Goal: Transaction & Acquisition: Purchase product/service

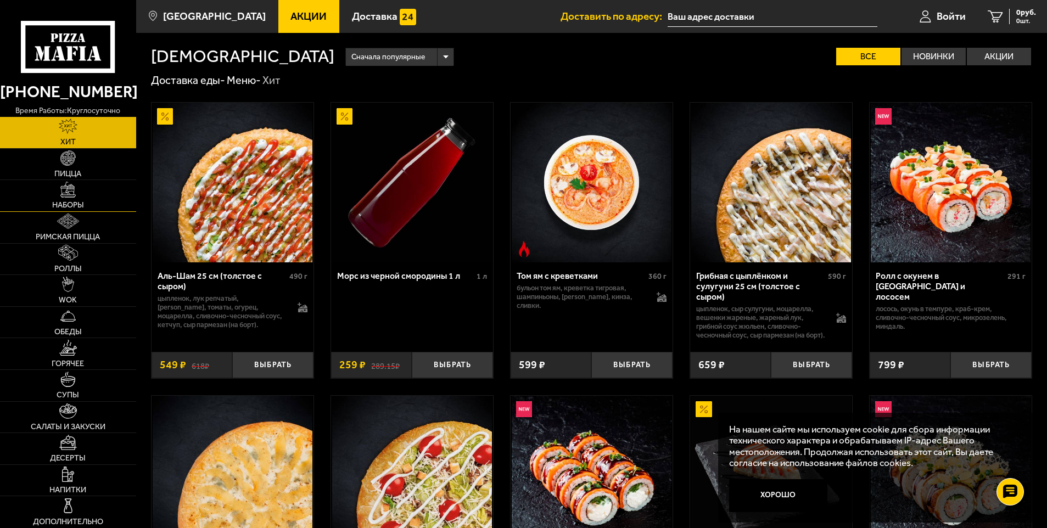
click at [101, 189] on link "Наборы" at bounding box center [68, 195] width 136 height 31
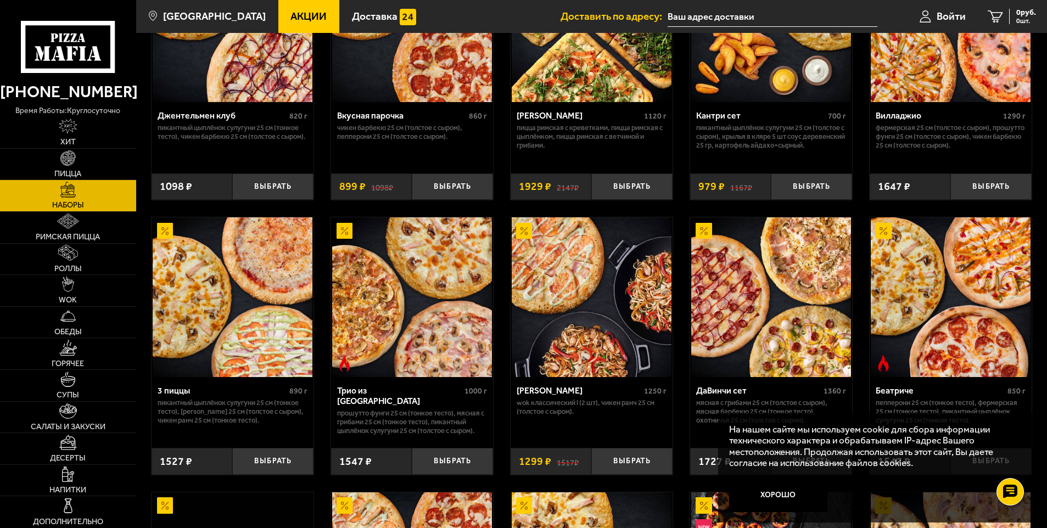
scroll to position [220, 0]
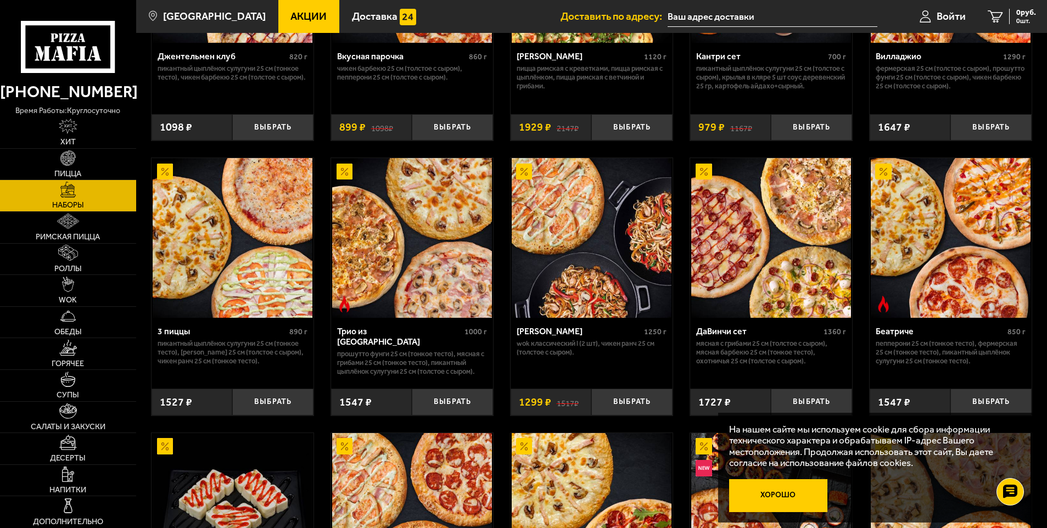
click at [798, 494] on button "Хорошо" at bounding box center [778, 495] width 98 height 33
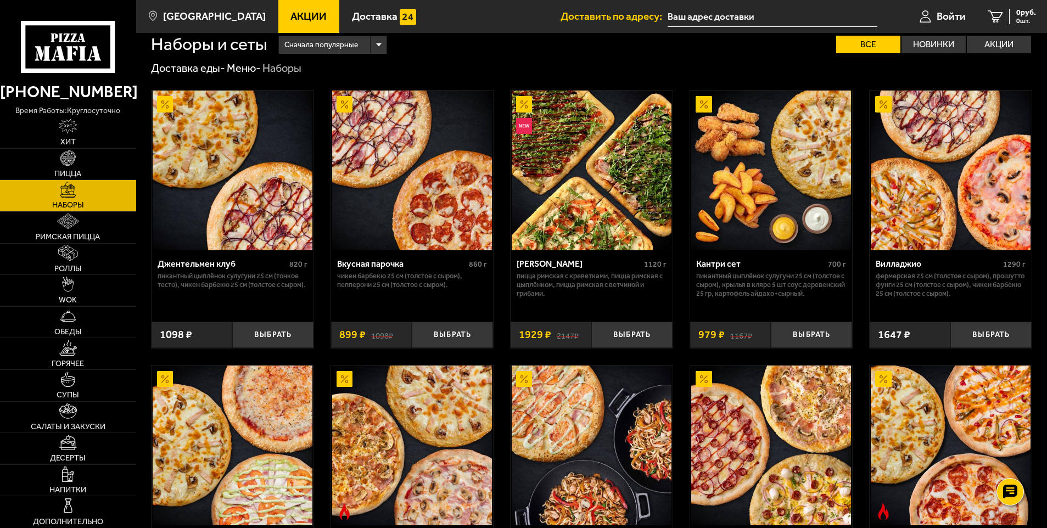
scroll to position [0, 0]
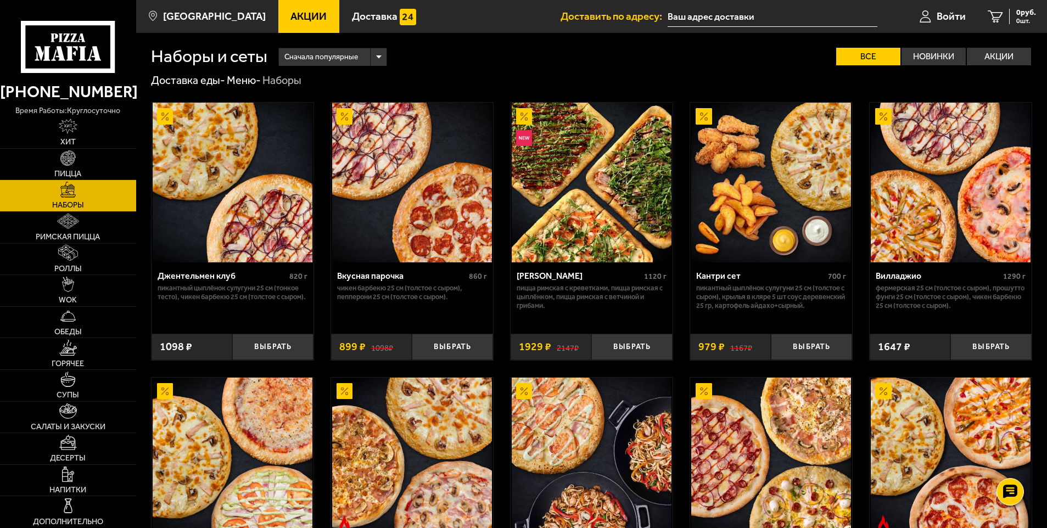
click at [380, 57] on div "Сначала популярные" at bounding box center [333, 57] width 108 height 18
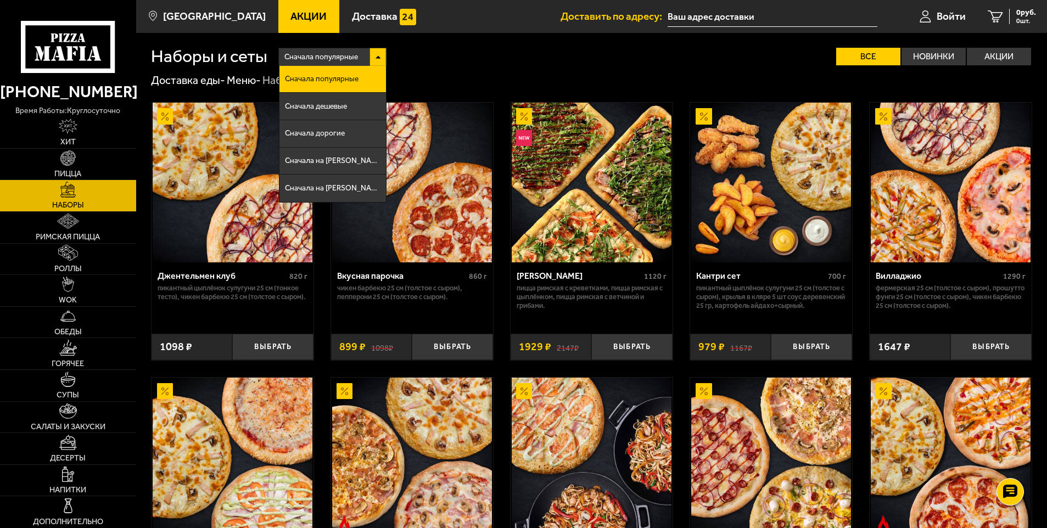
click at [469, 49] on div "Сначала популярные Сначала популярные Сначала дешевые Сначала дорогие Сначала н…" at bounding box center [649, 57] width 765 height 18
click at [463, 61] on div "Сначала популярные Сначала популярные Сначала дешевые Сначала дорогие Сначала н…" at bounding box center [649, 57] width 765 height 18
click at [947, 48] on label "Новинки" at bounding box center [934, 57] width 64 height 18
click at [0, 0] on input "Новинки" at bounding box center [0, 0] width 0 height 0
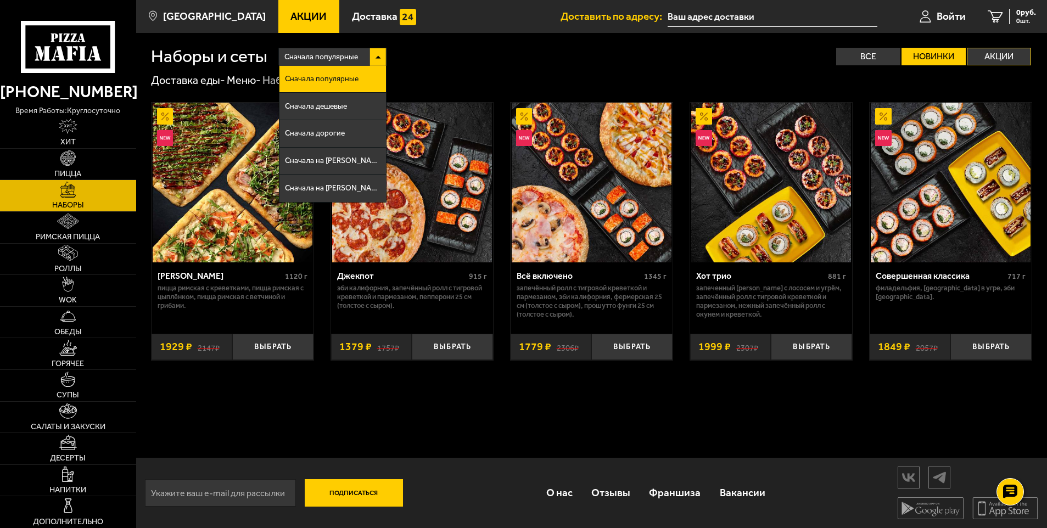
click at [1005, 48] on label "Акции" at bounding box center [999, 57] width 64 height 18
click at [0, 0] on input "Акции" at bounding box center [0, 0] width 0 height 0
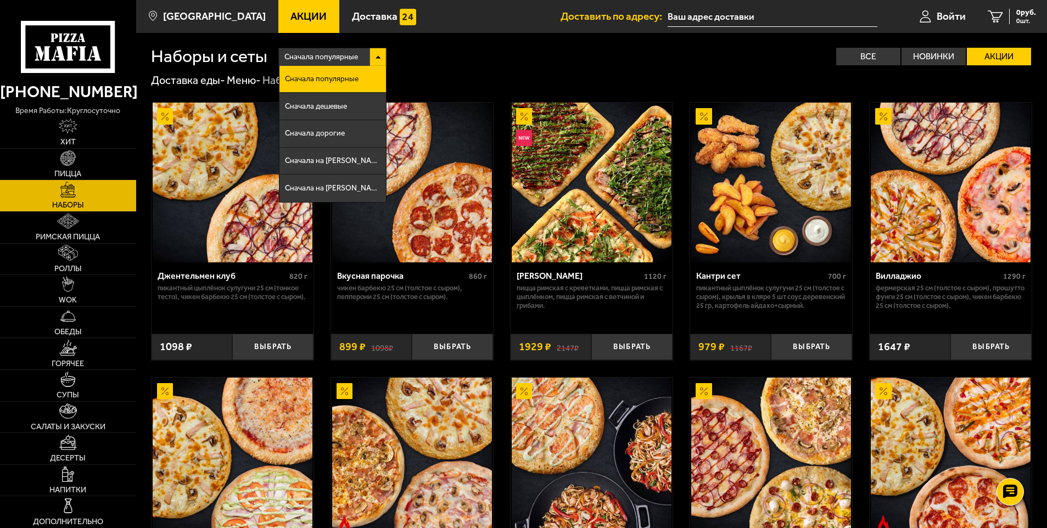
click at [316, 76] on span "Сначала популярные" at bounding box center [322, 79] width 74 height 8
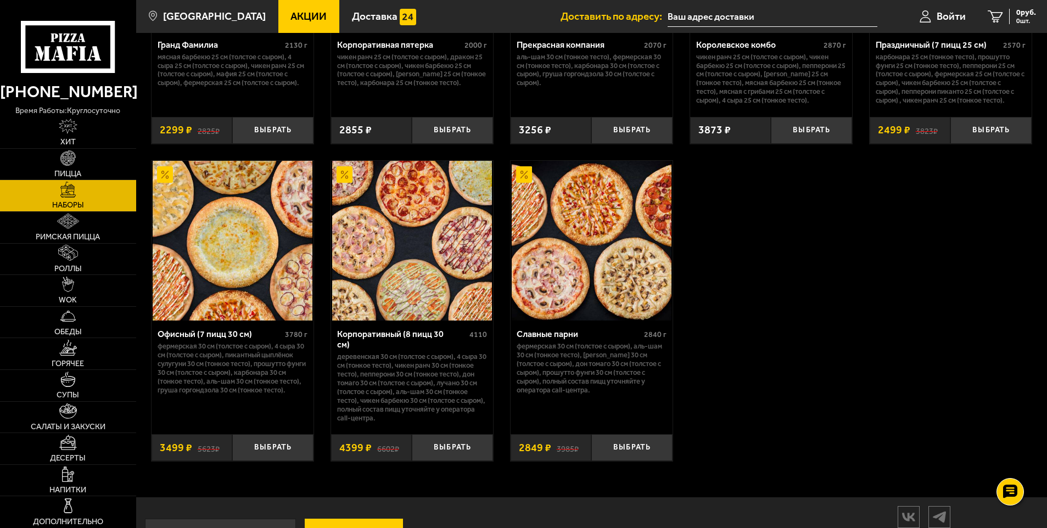
scroll to position [1607, 0]
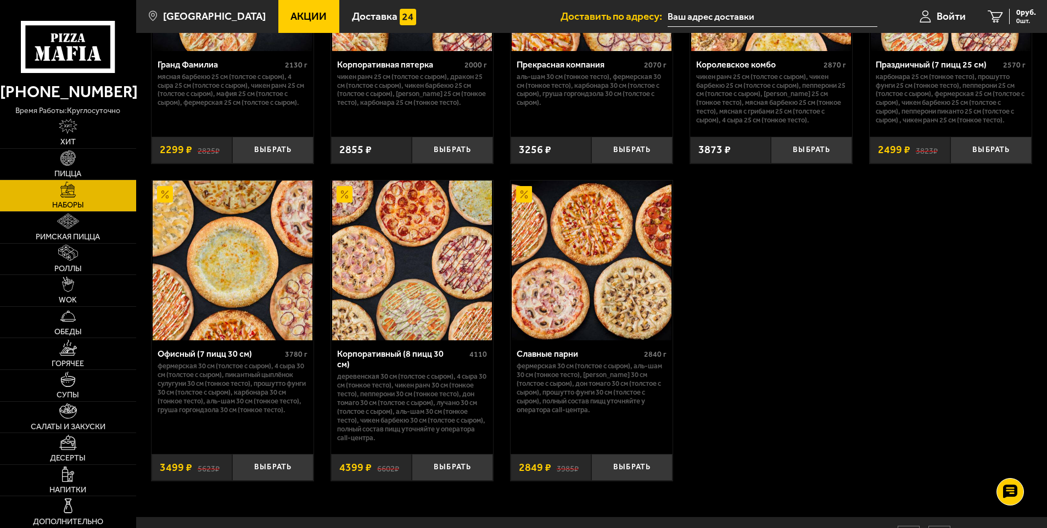
click at [250, 264] on img at bounding box center [233, 261] width 160 height 160
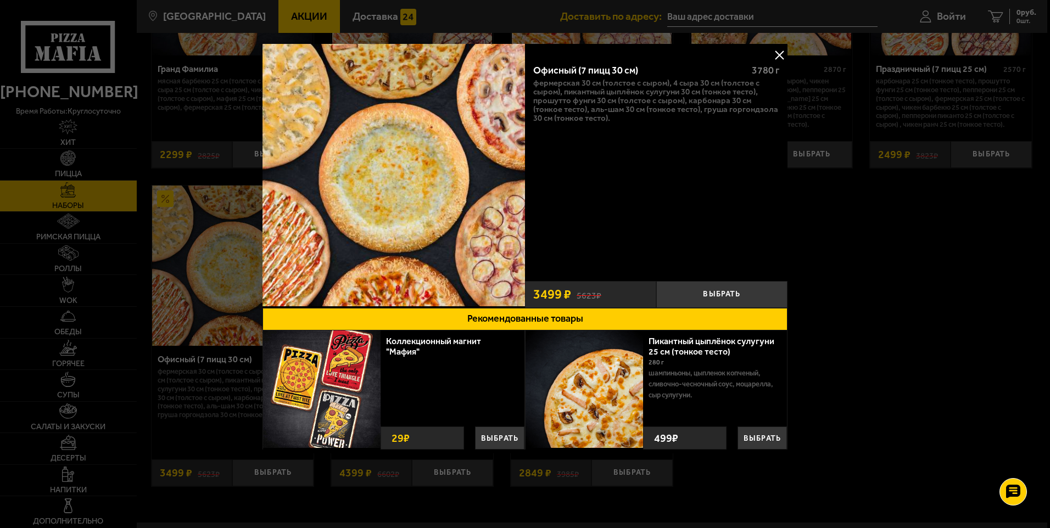
click at [595, 319] on button "Рекомендованные товары" at bounding box center [524, 319] width 525 height 23
click at [570, 313] on button "Рекомендованные товары" at bounding box center [524, 319] width 525 height 23
click at [794, 166] on div at bounding box center [525, 264] width 1050 height 528
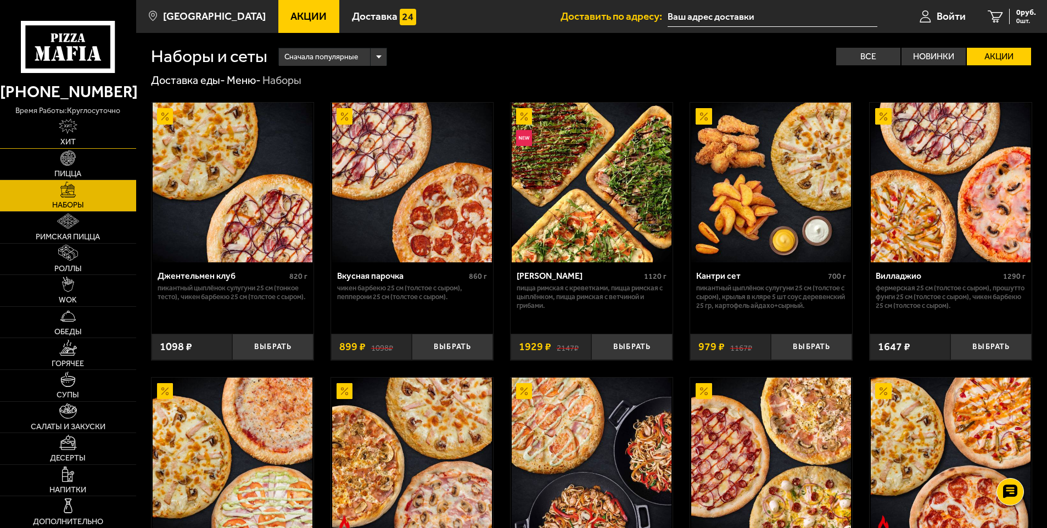
click at [68, 131] on img at bounding box center [68, 126] width 19 height 15
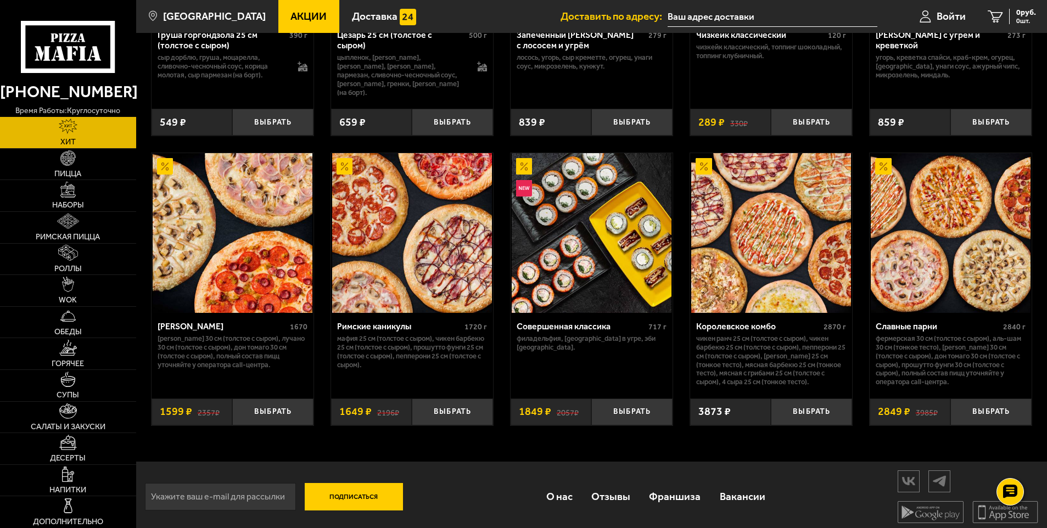
scroll to position [541, 0]
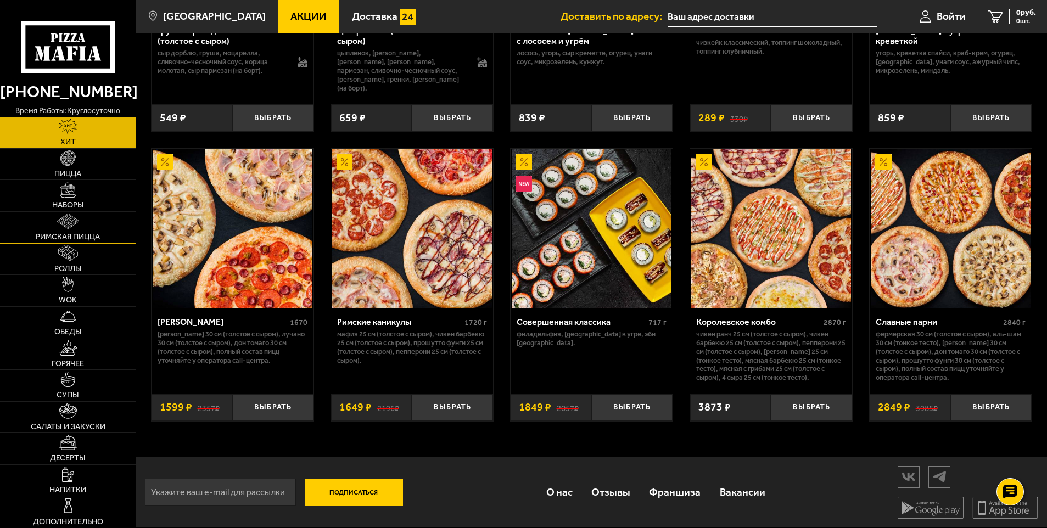
click at [96, 231] on link "Римская пицца" at bounding box center [68, 227] width 136 height 31
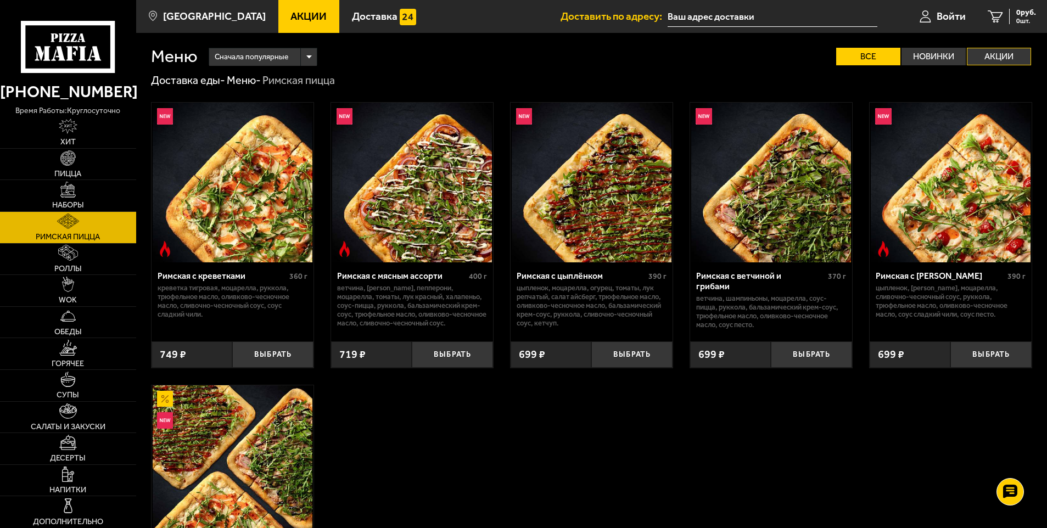
click at [985, 48] on label "Акции" at bounding box center [999, 57] width 64 height 18
click at [0, 0] on input "Акции" at bounding box center [0, 0] width 0 height 0
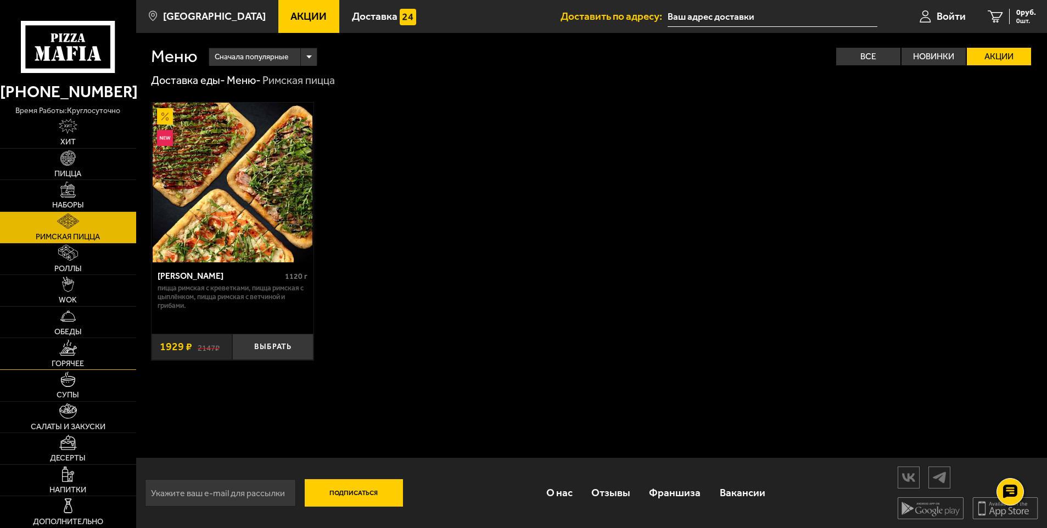
click at [85, 350] on link "Горячее" at bounding box center [68, 353] width 136 height 31
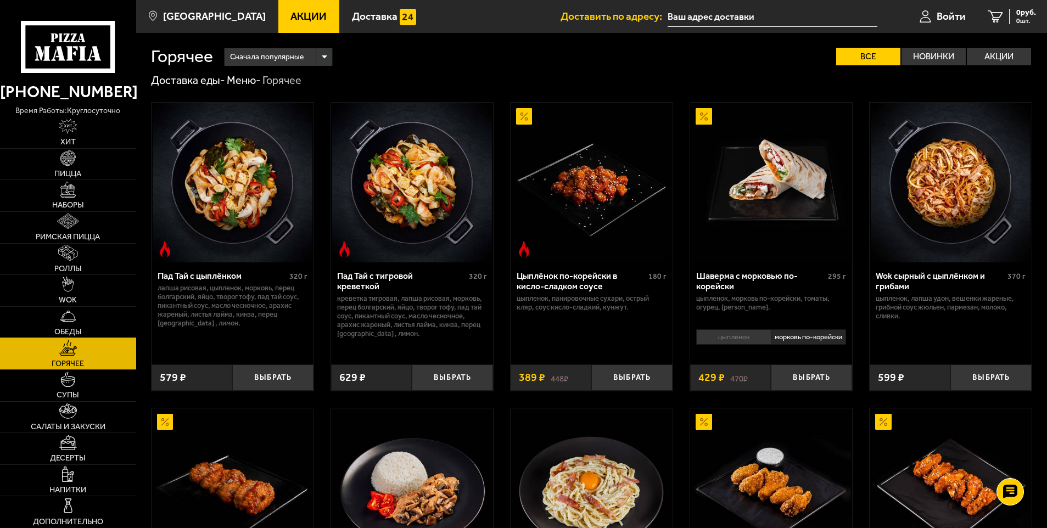
click at [76, 316] on img at bounding box center [67, 316] width 15 height 15
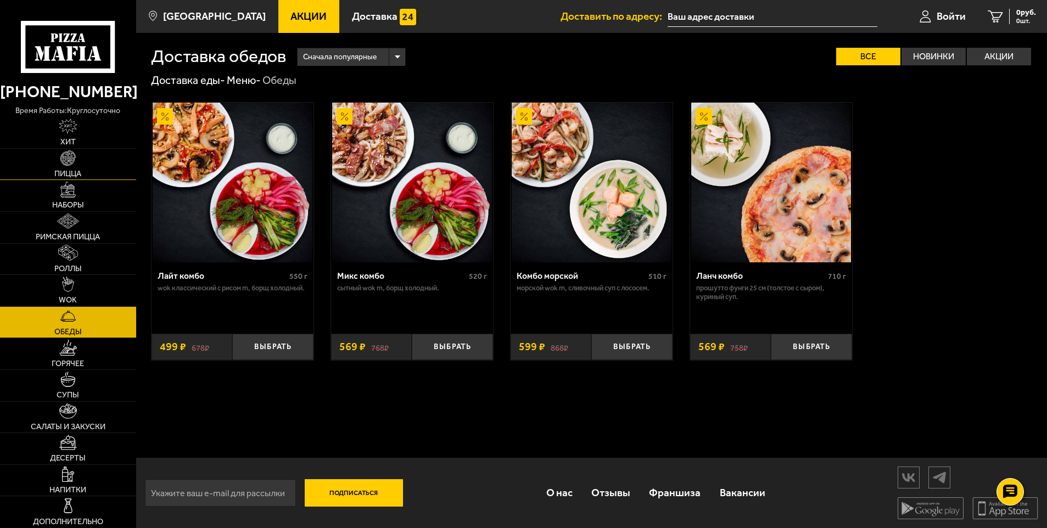
click at [75, 156] on img at bounding box center [67, 157] width 15 height 15
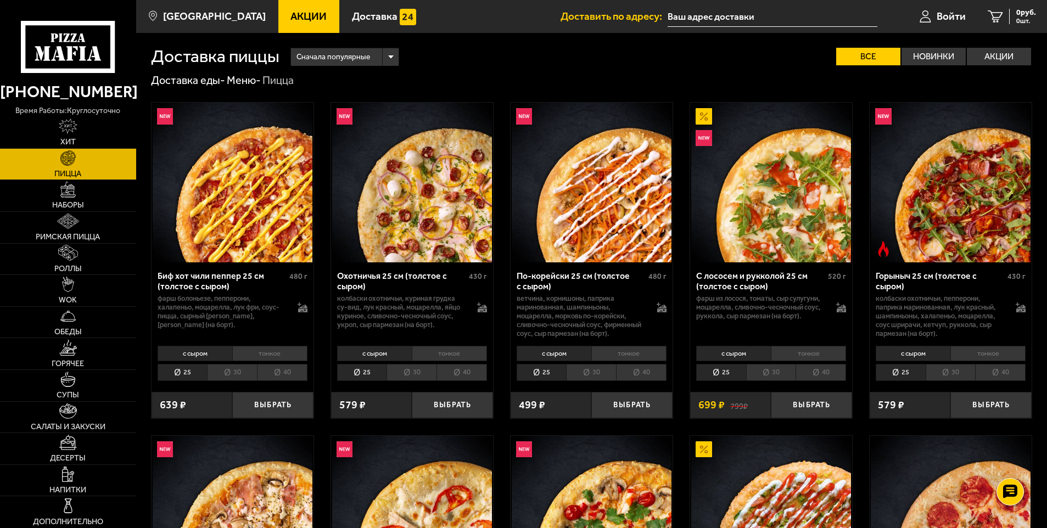
click at [233, 371] on li "30" at bounding box center [232, 372] width 50 height 17
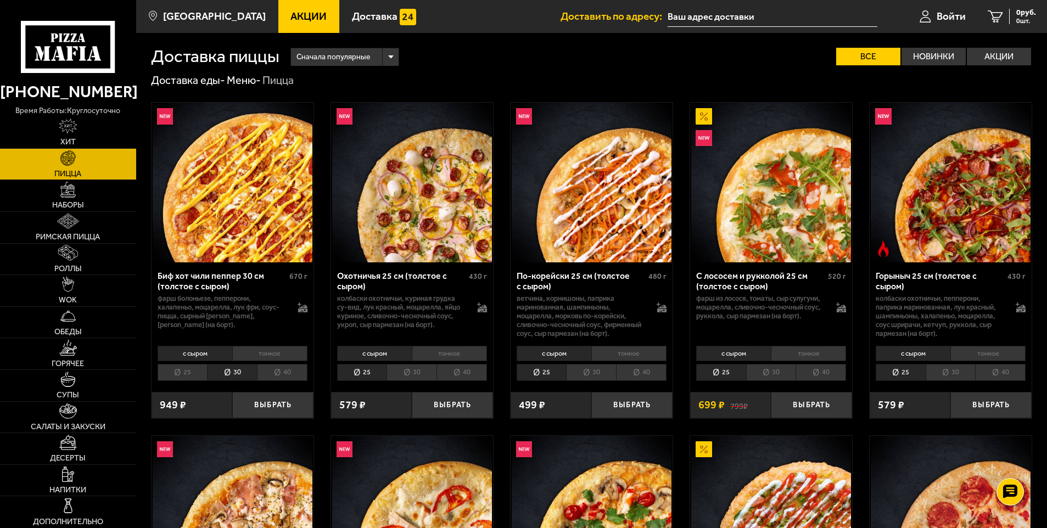
click at [274, 351] on li "тонкое" at bounding box center [269, 353] width 75 height 15
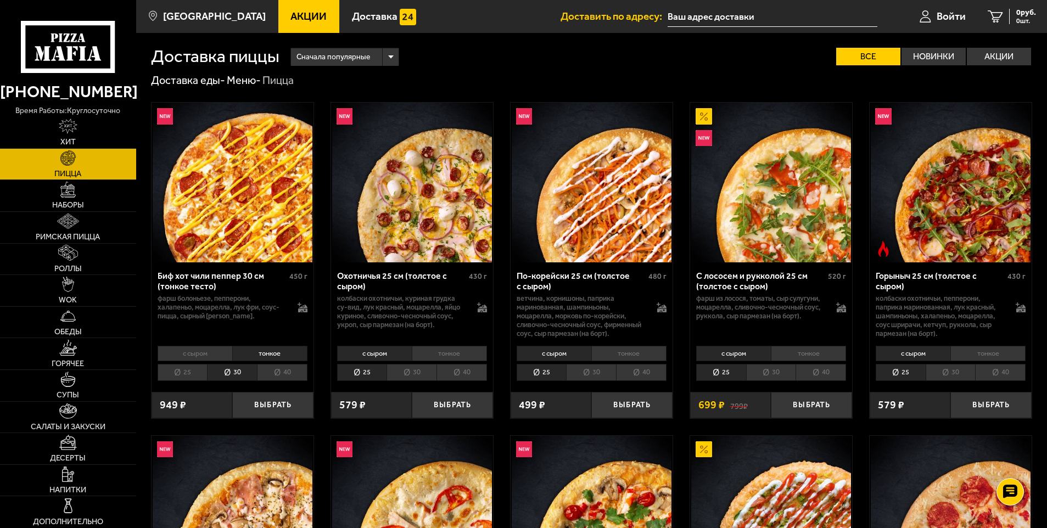
click at [194, 372] on li "25" at bounding box center [183, 372] width 50 height 17
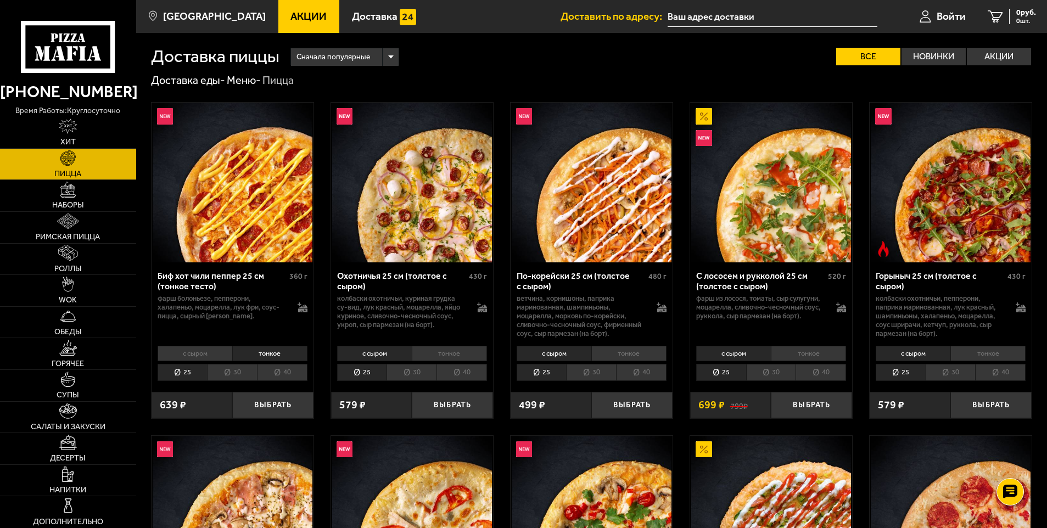
click at [226, 370] on li "30" at bounding box center [232, 372] width 50 height 17
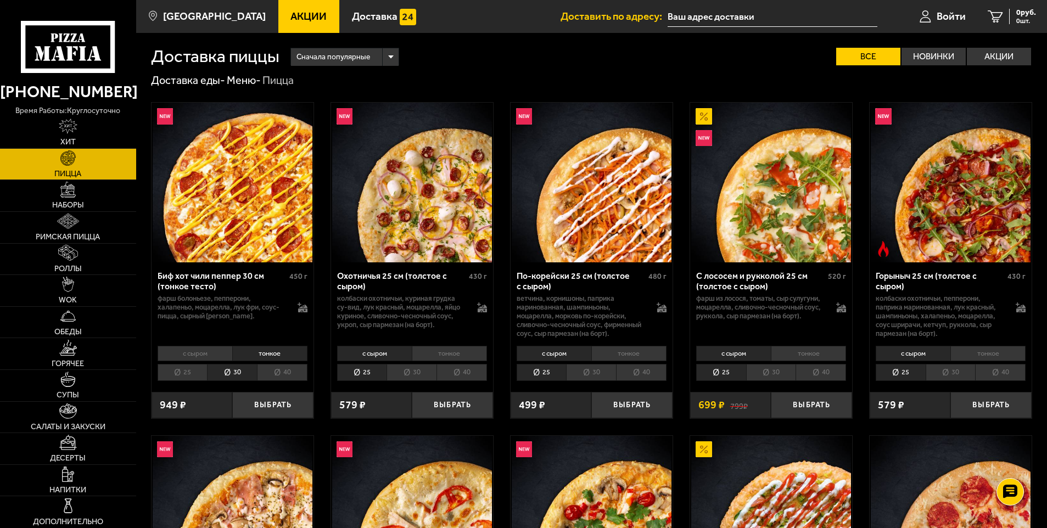
click at [178, 366] on li "25" at bounding box center [183, 372] width 50 height 17
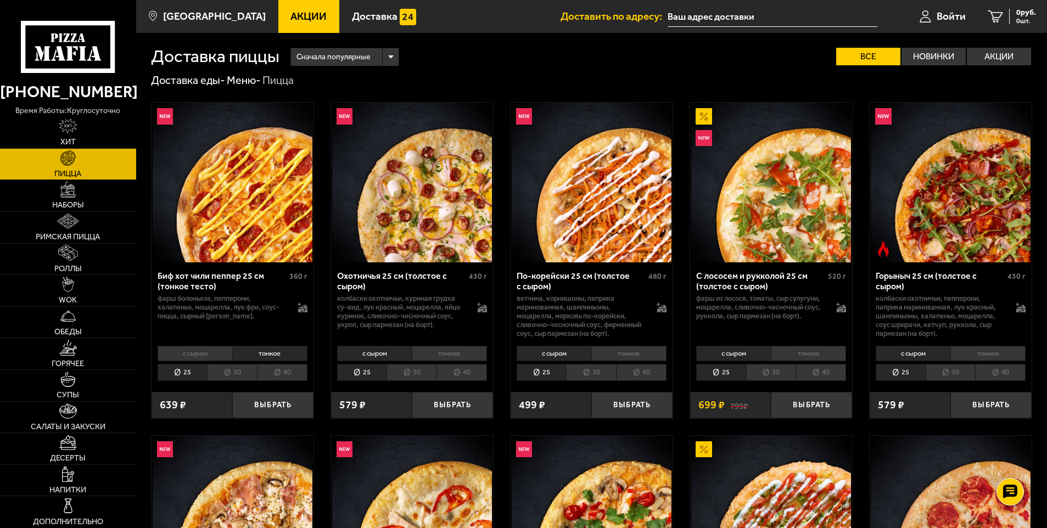
click at [214, 349] on li "с сыром" at bounding box center [195, 353] width 75 height 15
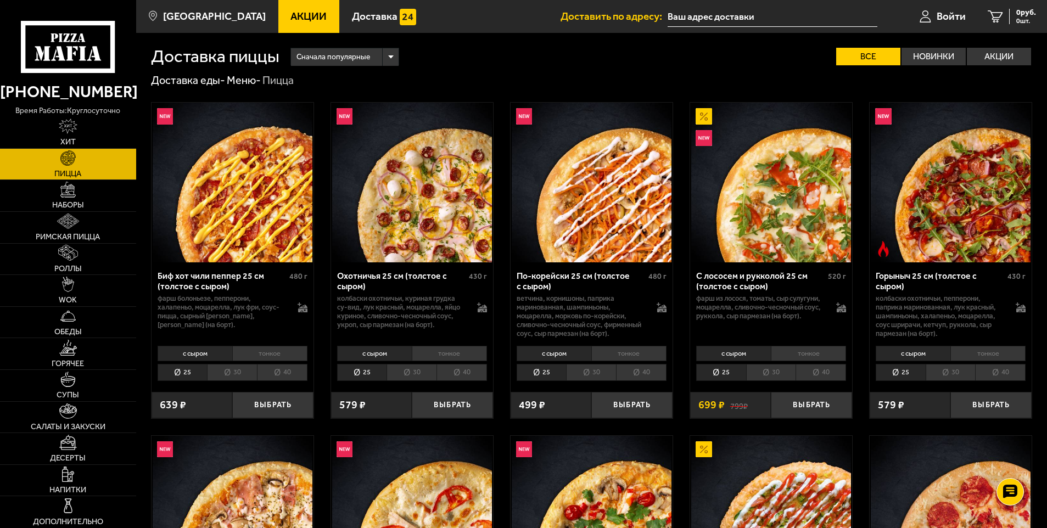
click at [280, 352] on li "тонкое" at bounding box center [269, 353] width 75 height 15
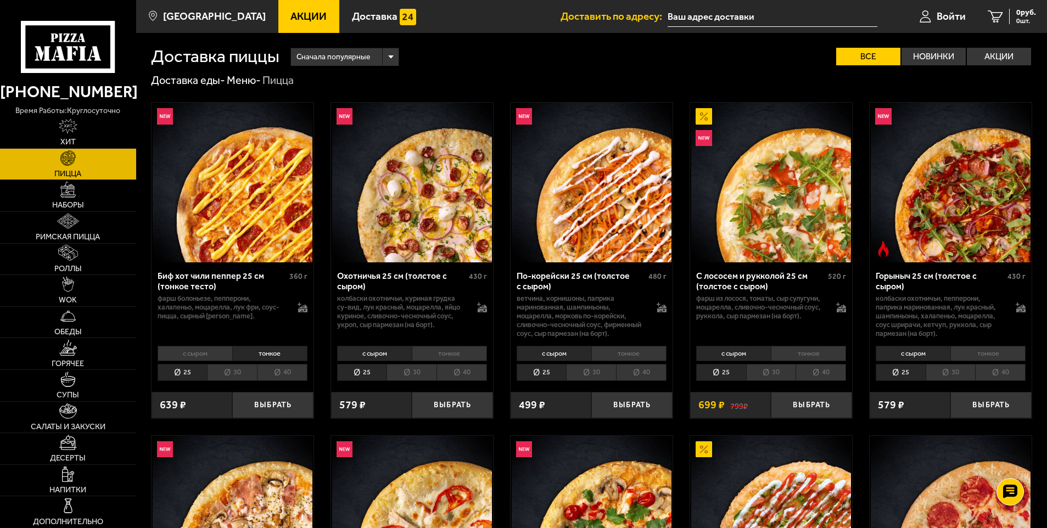
click at [242, 368] on li "30" at bounding box center [232, 372] width 50 height 17
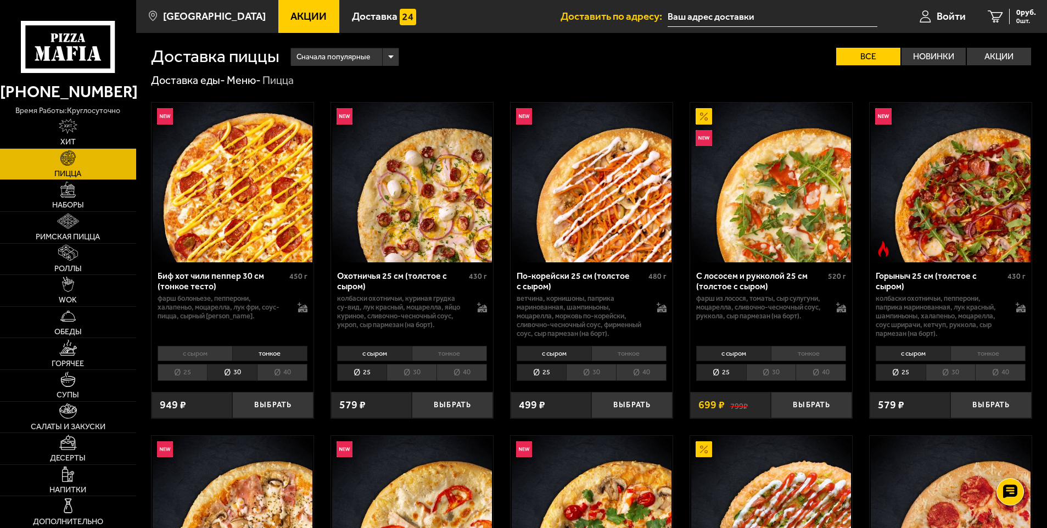
click at [199, 352] on li "с сыром" at bounding box center [195, 353] width 75 height 15
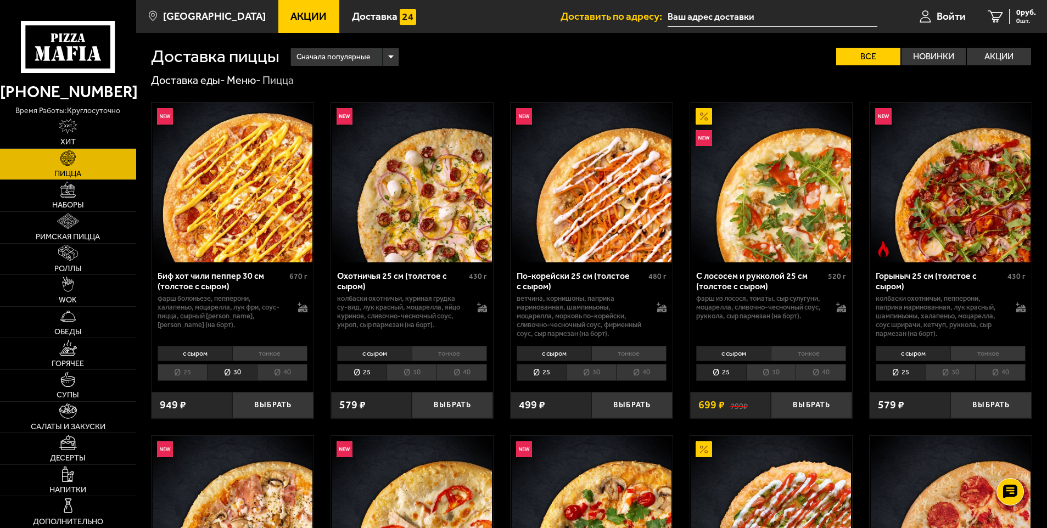
click at [238, 371] on li "30" at bounding box center [232, 372] width 50 height 17
click at [182, 371] on li "25" at bounding box center [183, 372] width 50 height 17
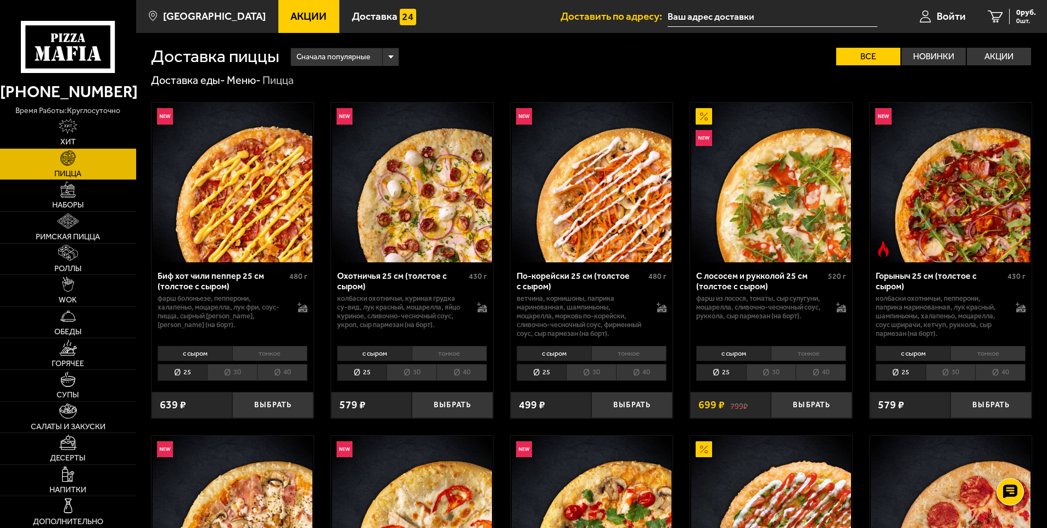
click at [282, 353] on li "тонкое" at bounding box center [269, 353] width 75 height 15
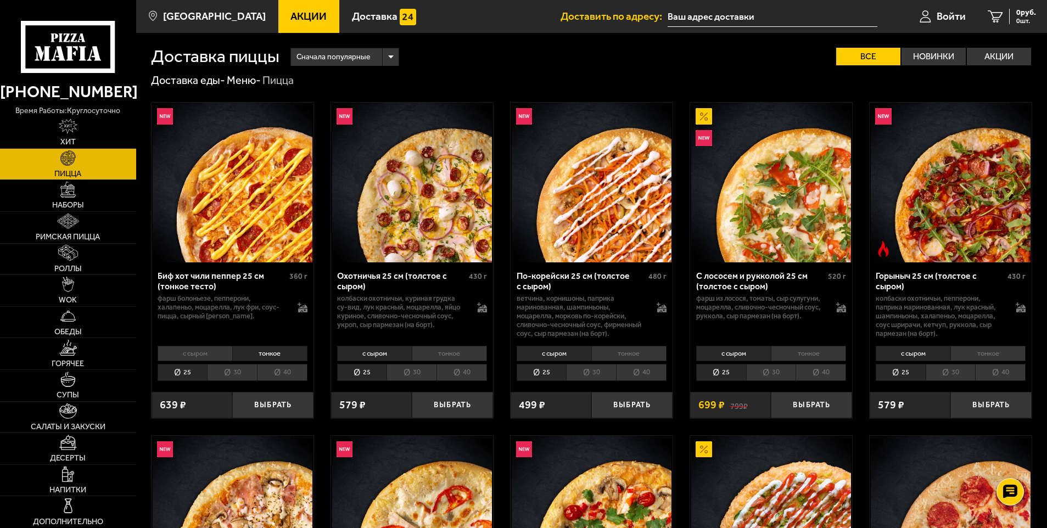
click at [474, 351] on li "тонкое" at bounding box center [449, 353] width 75 height 15
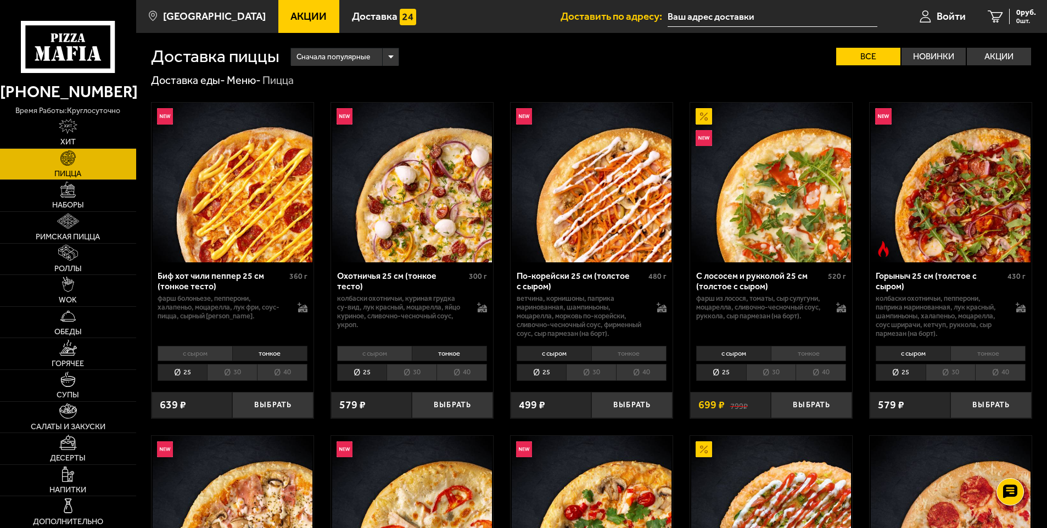
click at [251, 372] on li "30" at bounding box center [232, 372] width 50 height 17
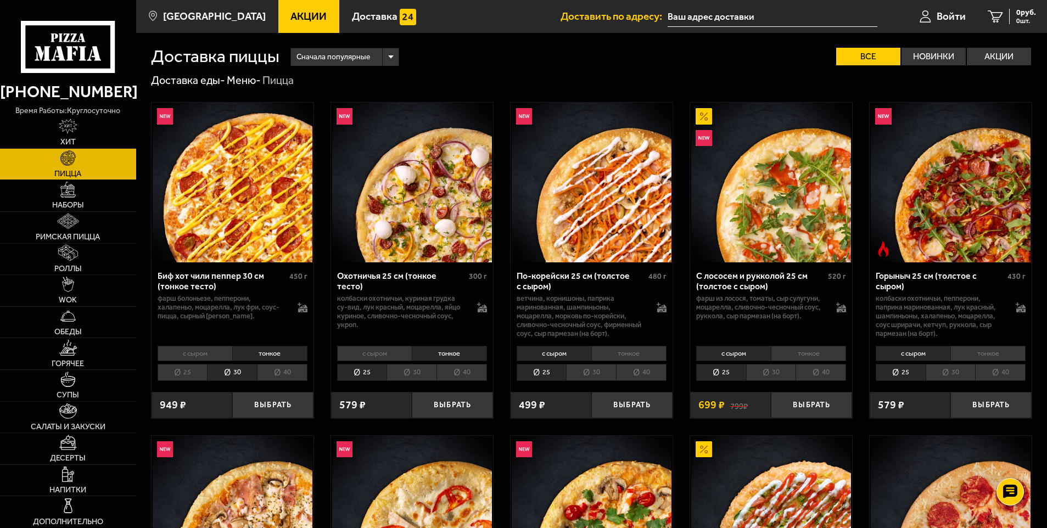
click at [419, 375] on li "30" at bounding box center [412, 372] width 50 height 17
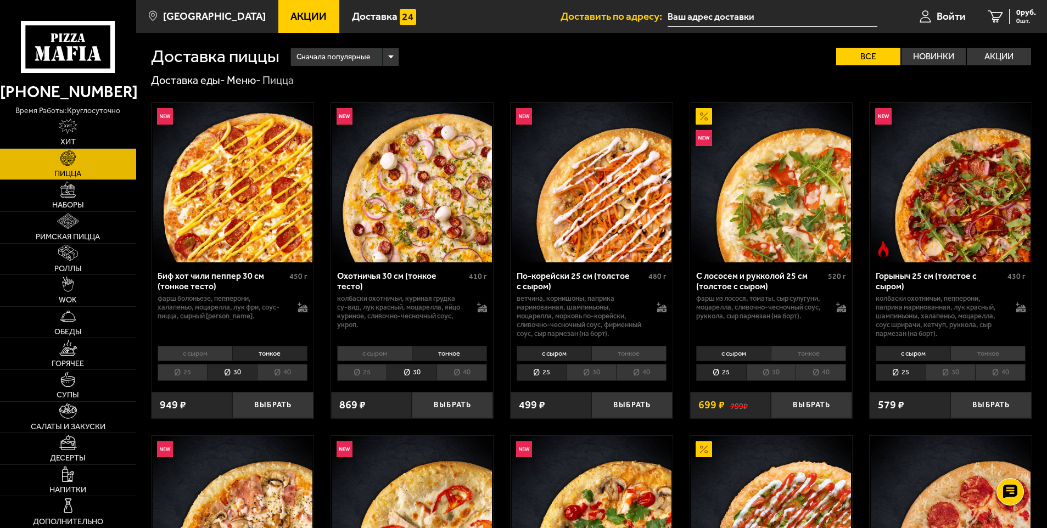
click at [581, 368] on li "30" at bounding box center [591, 372] width 50 height 17
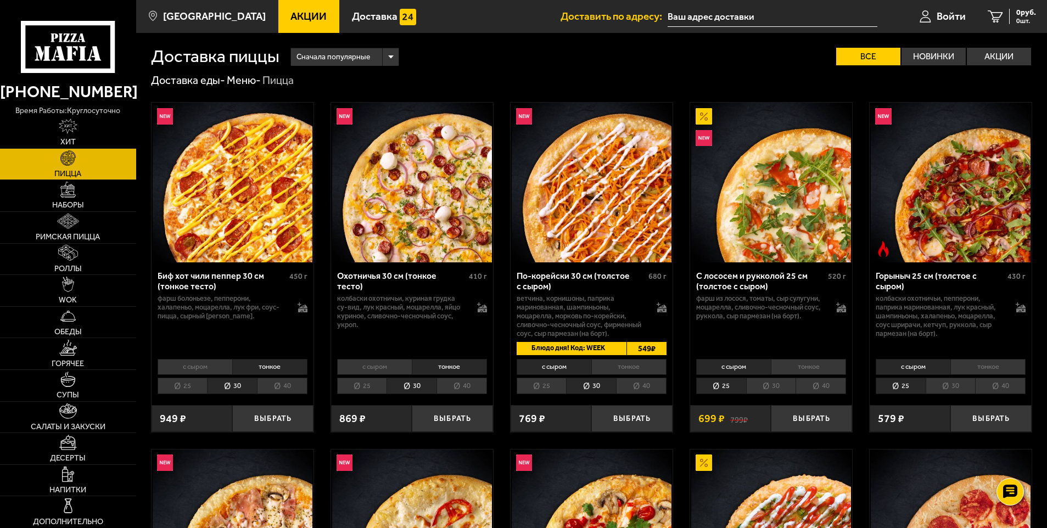
click at [635, 365] on li "тонкое" at bounding box center [628, 366] width 75 height 15
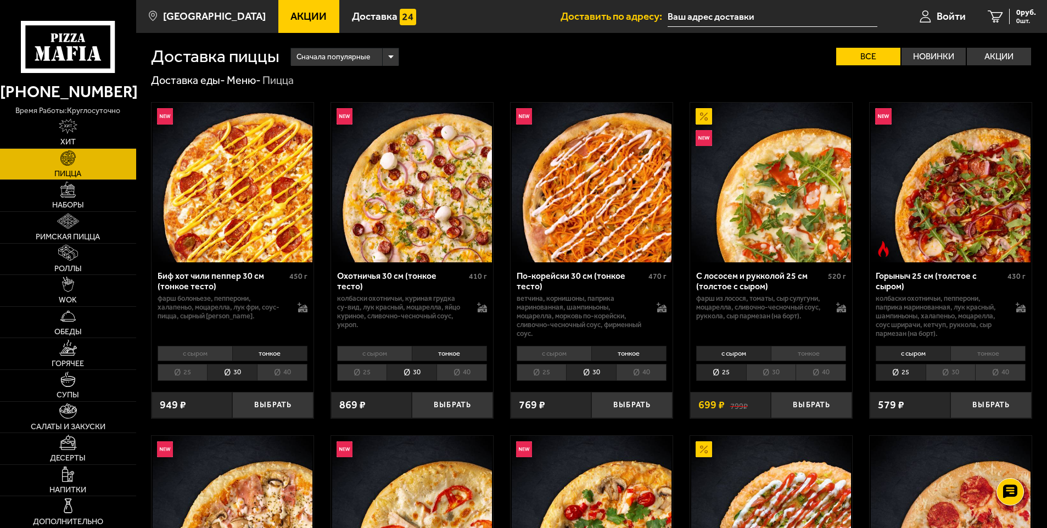
click at [827, 351] on li "тонкое" at bounding box center [808, 353] width 75 height 15
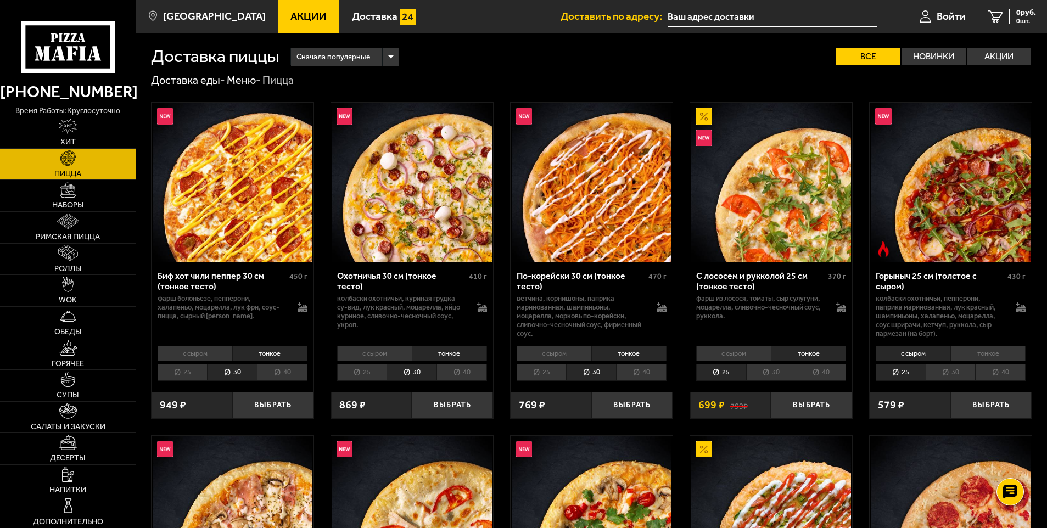
click at [783, 374] on li "30" at bounding box center [771, 372] width 50 height 17
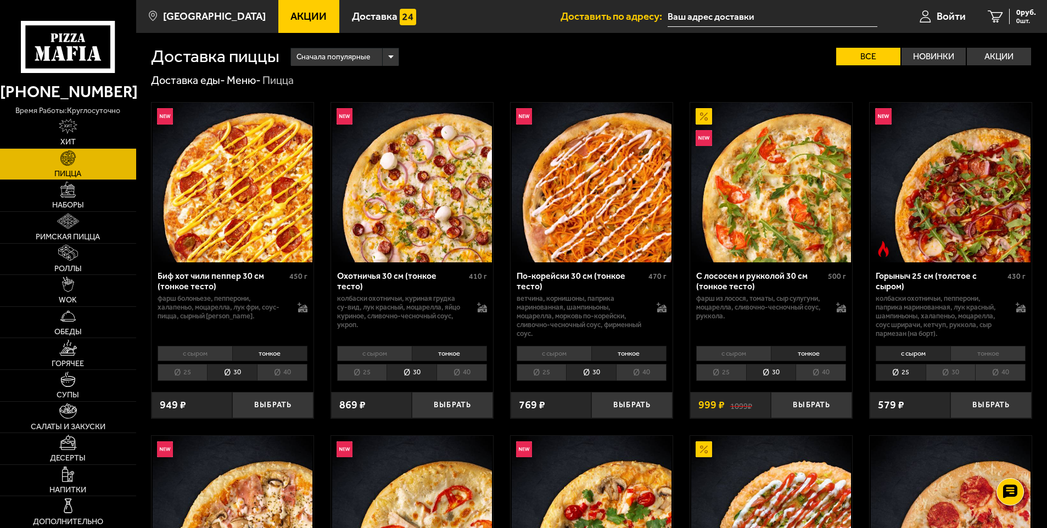
click at [948, 366] on li "30" at bounding box center [951, 372] width 50 height 17
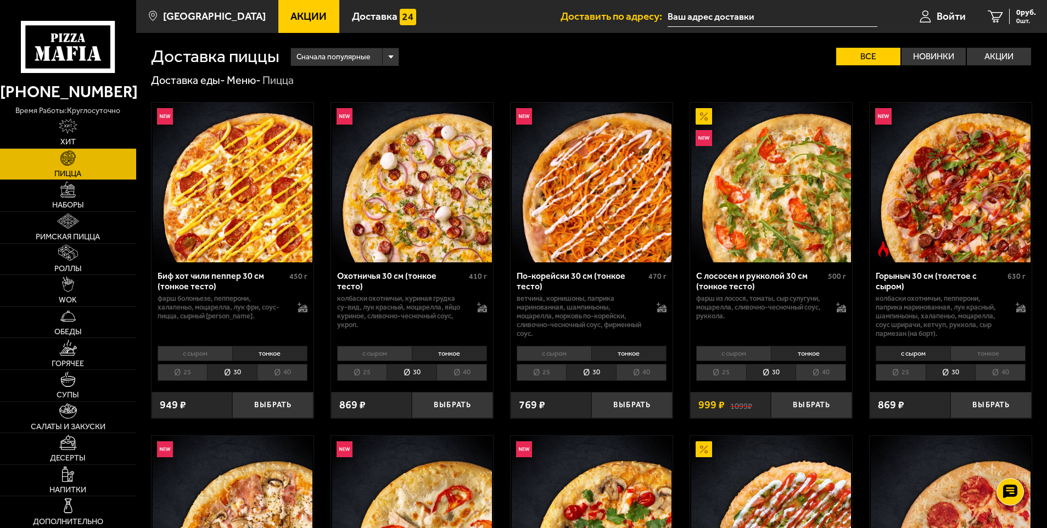
click at [989, 351] on li "тонкое" at bounding box center [987, 353] width 75 height 15
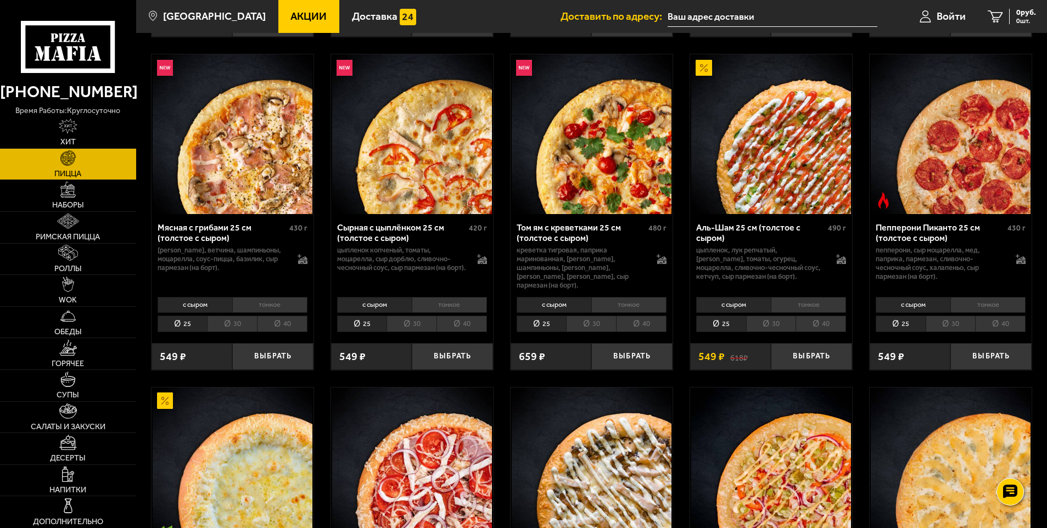
scroll to position [439, 0]
